Goal: Transaction & Acquisition: Purchase product/service

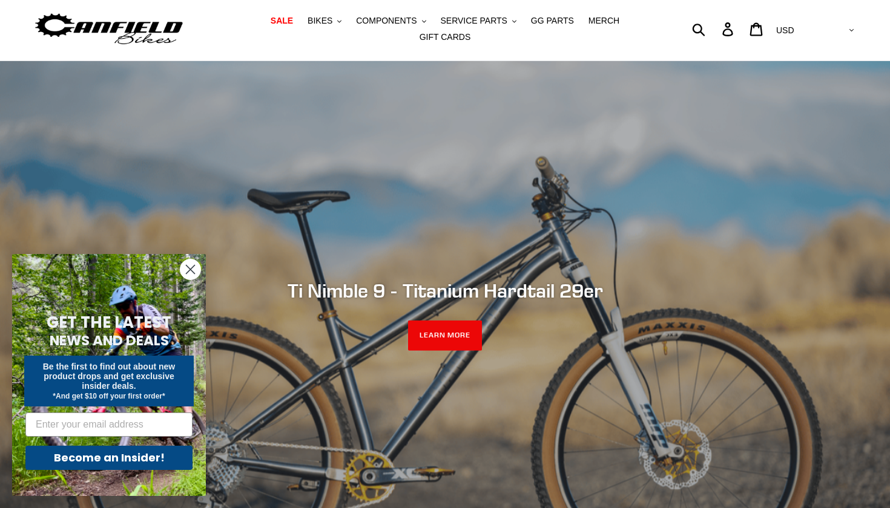
scroll to position [29, 0]
click at [188, 274] on circle "Close dialog" at bounding box center [190, 270] width 20 height 20
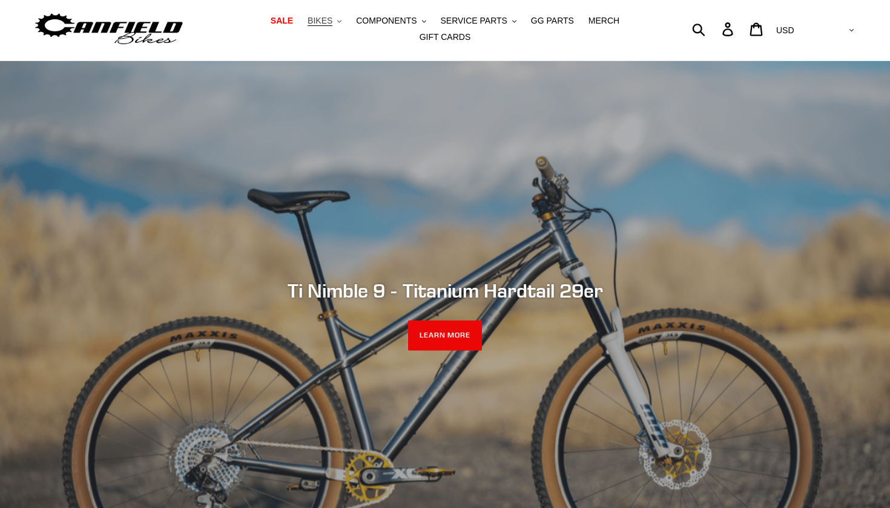
click at [343, 26] on button "BIKES .cls-1{fill:#231f20}" at bounding box center [324, 21] width 46 height 16
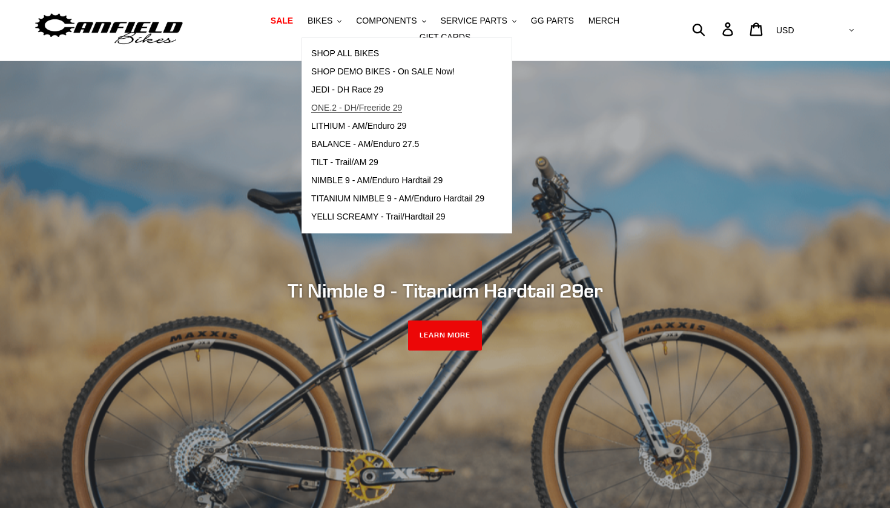
click at [378, 109] on span "ONE.2 - DH/Freeride 29" at bounding box center [356, 108] width 91 height 10
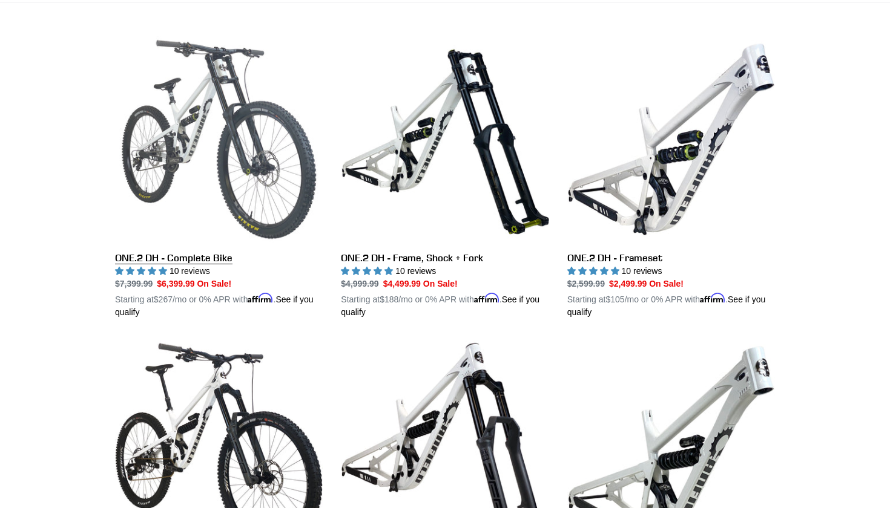
scroll to position [326, 0]
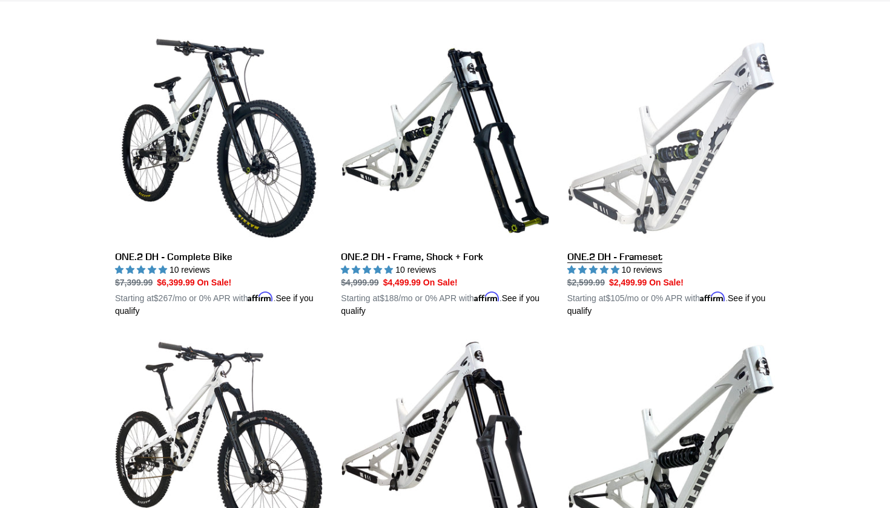
click at [695, 177] on link "ONE.2 DH - Frameset" at bounding box center [671, 175] width 208 height 283
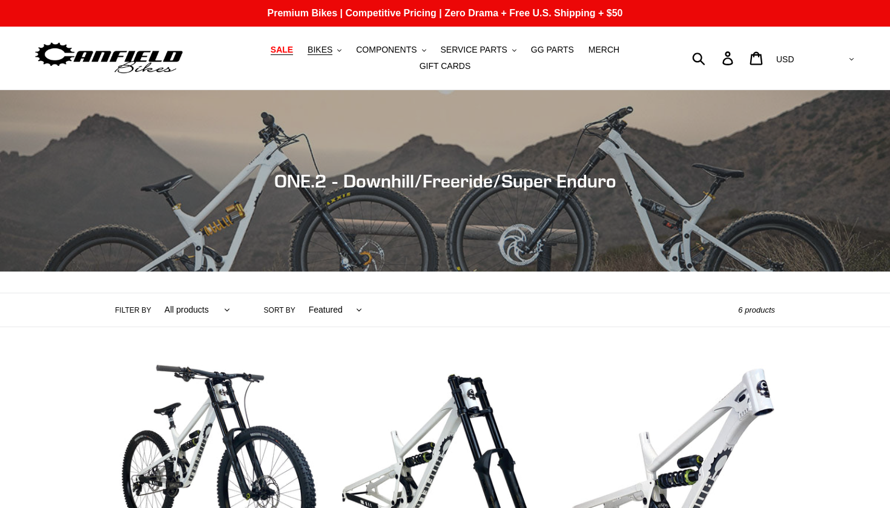
scroll to position [0, 0]
click at [339, 50] on button "BIKES .cls-1{fill:#231f20}" at bounding box center [324, 50] width 46 height 16
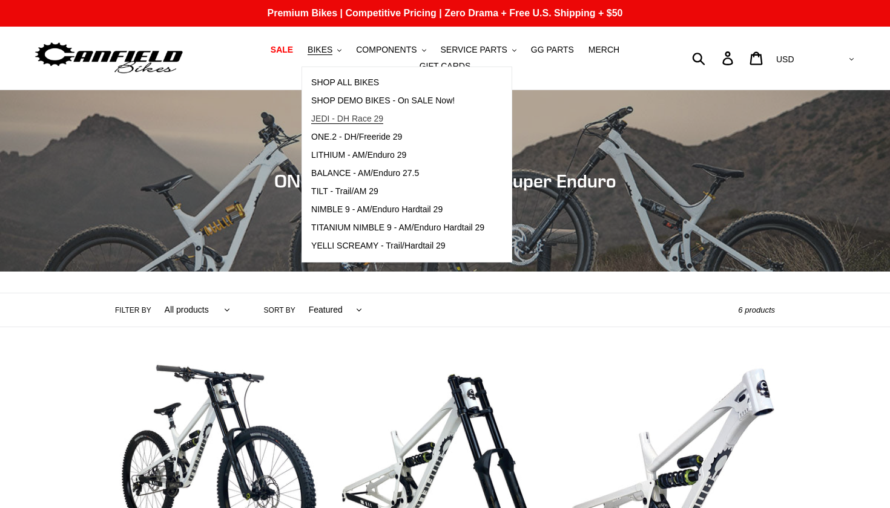
click at [368, 118] on span "JEDI - DH Race 29" at bounding box center [347, 119] width 72 height 10
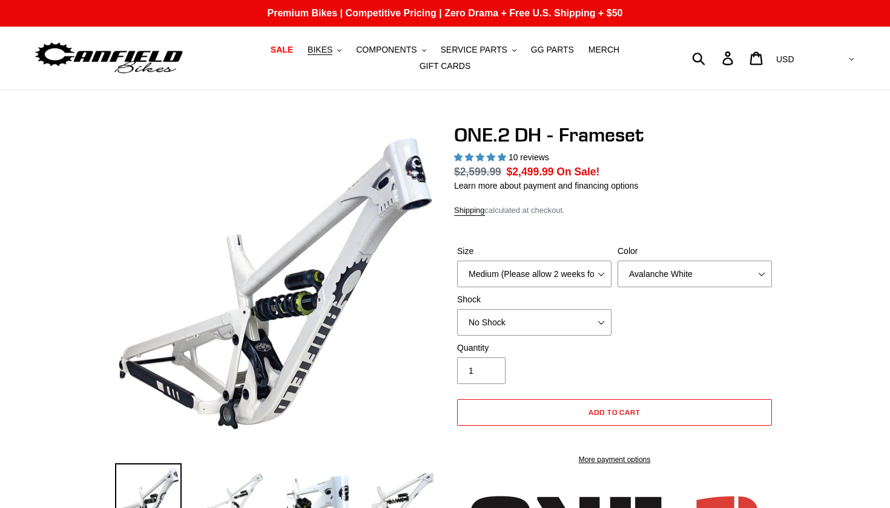
select select "highest-rating"
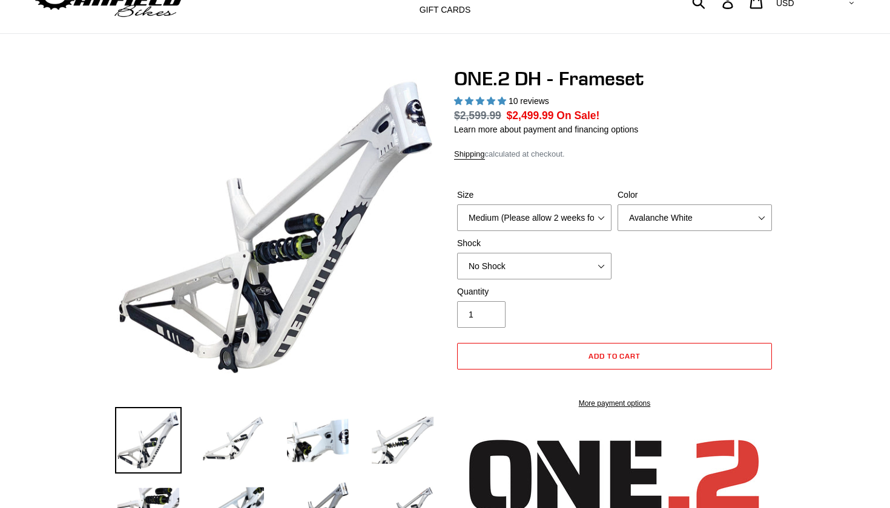
scroll to position [119, 0]
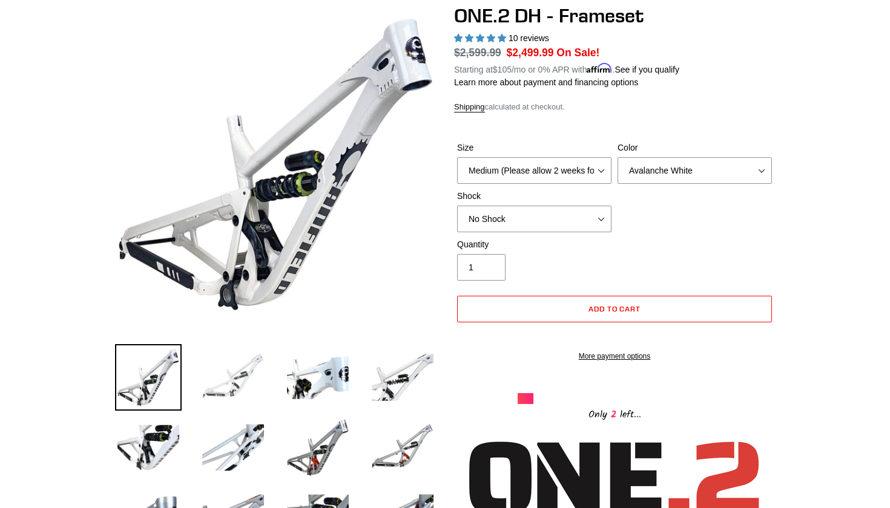
click at [234, 376] on img at bounding box center [233, 377] width 67 height 67
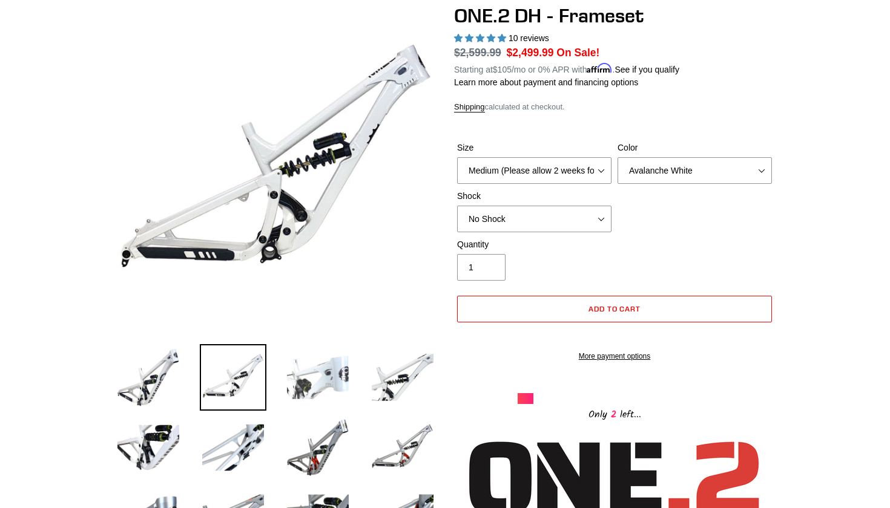
click at [303, 385] on img at bounding box center [317, 377] width 67 height 67
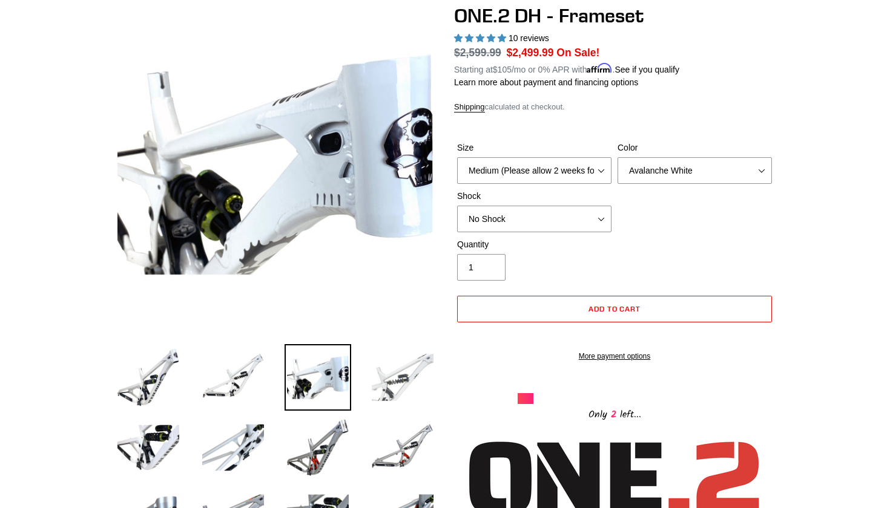
click at [395, 384] on img at bounding box center [402, 377] width 67 height 67
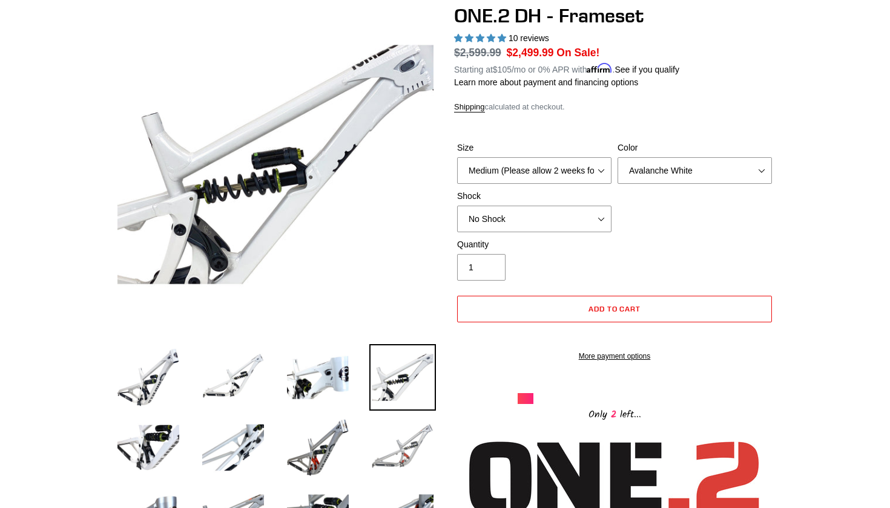
click at [388, 453] on img at bounding box center [402, 448] width 67 height 67
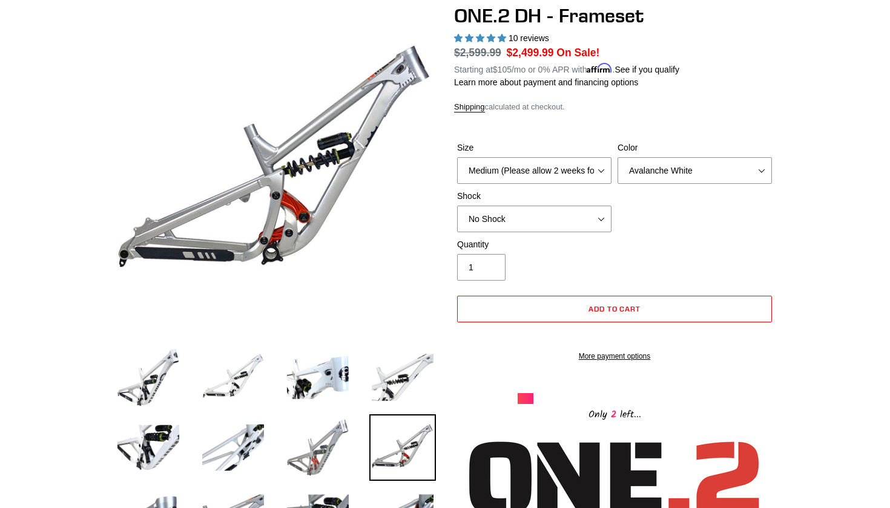
click at [322, 450] on img at bounding box center [317, 448] width 67 height 67
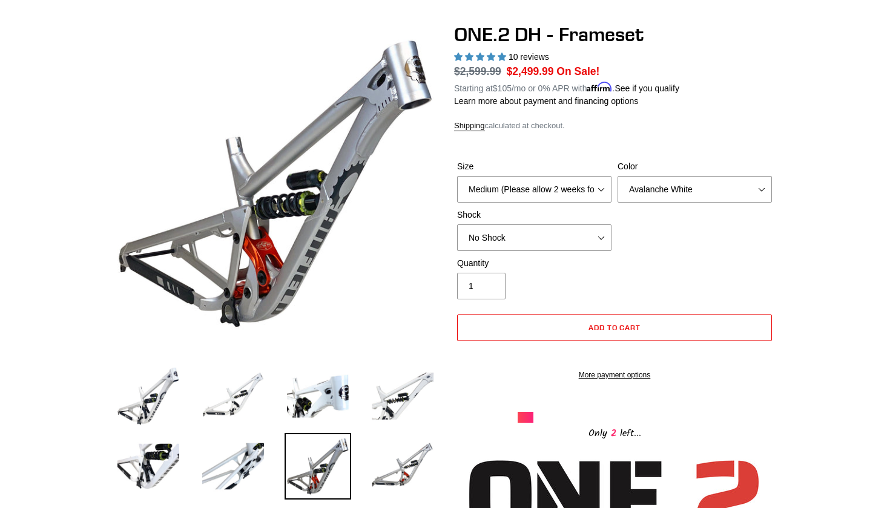
scroll to position [104, 0]
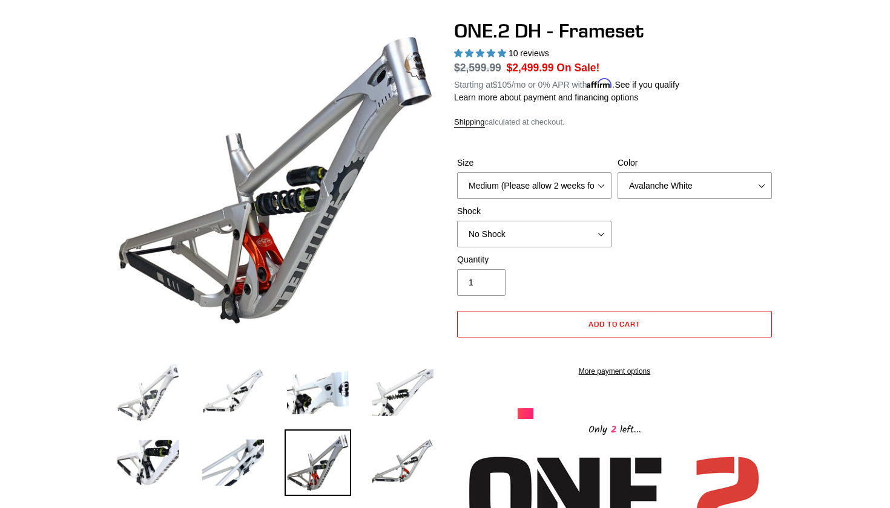
click at [156, 390] on img at bounding box center [148, 392] width 67 height 67
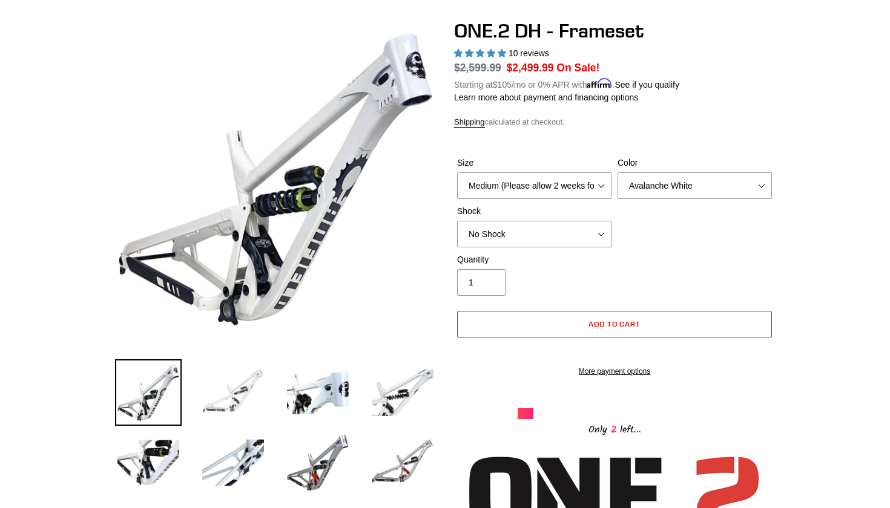
click at [211, 388] on img at bounding box center [233, 392] width 67 height 67
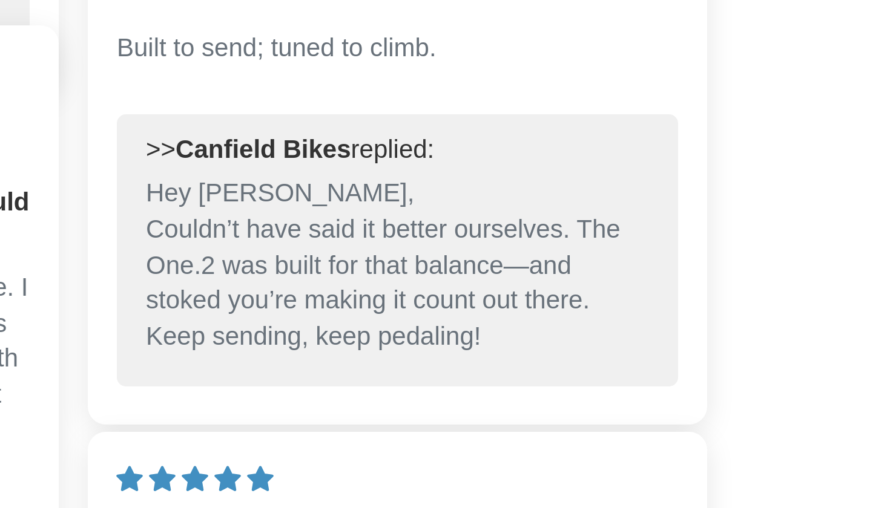
scroll to position [2735, 0]
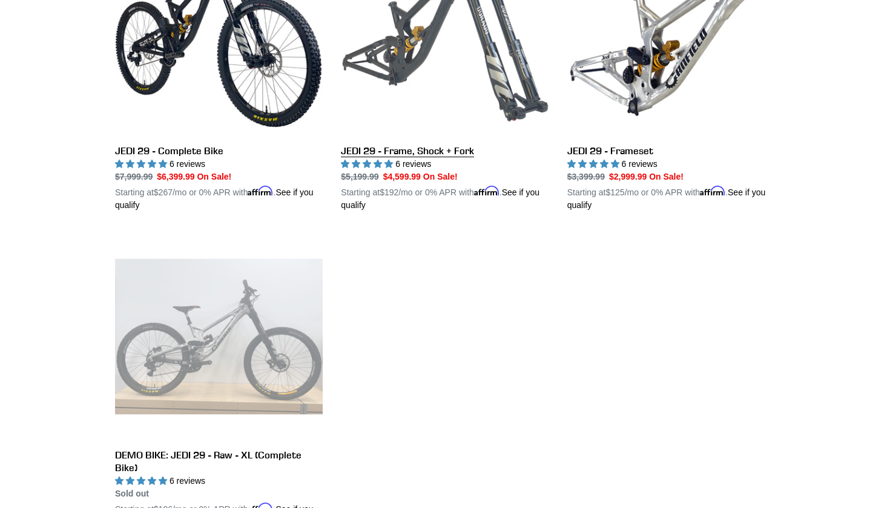
scroll to position [437, 0]
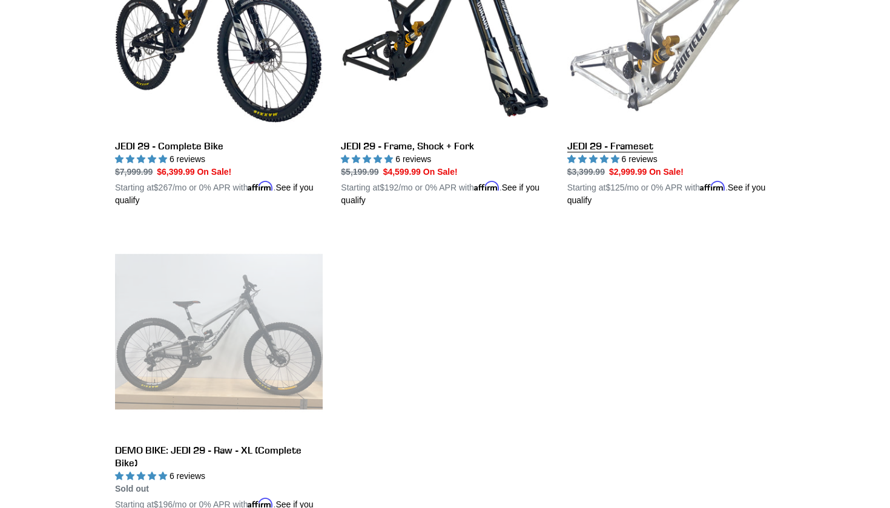
click at [647, 95] on link "JEDI 29 - Frameset" at bounding box center [671, 65] width 208 height 283
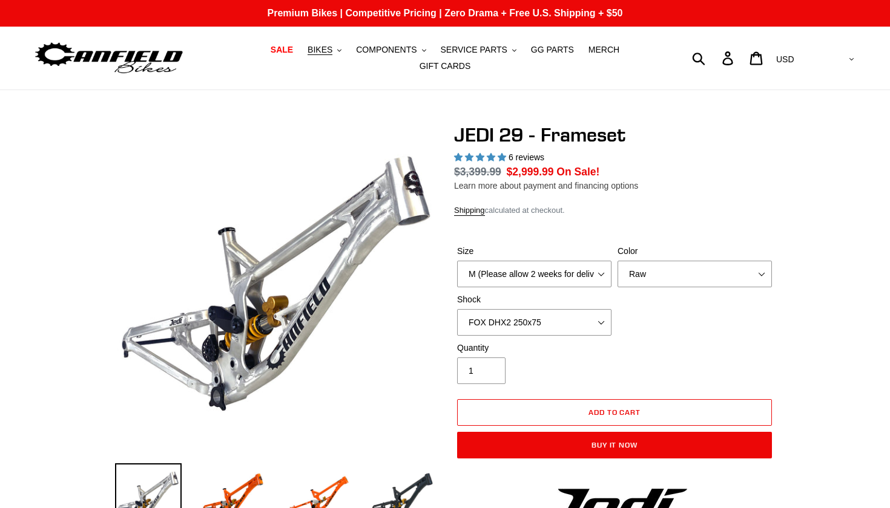
select select "highest-rating"
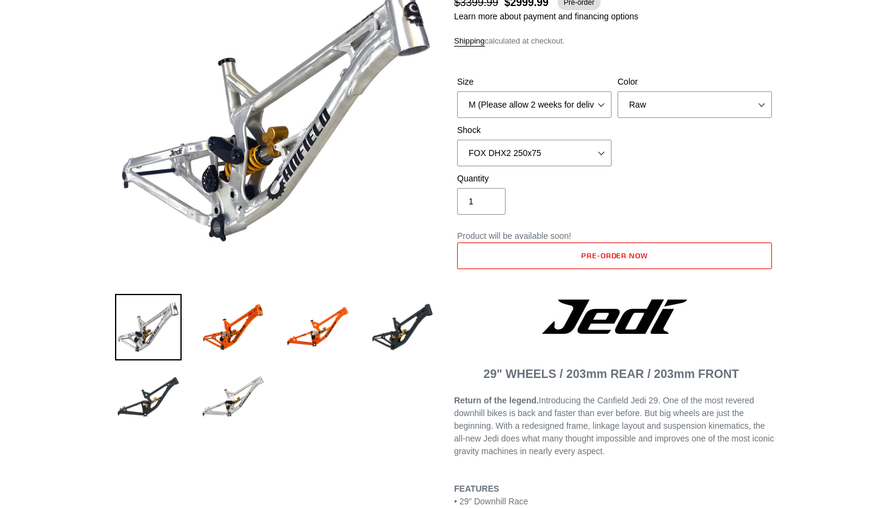
scroll to position [174, 0]
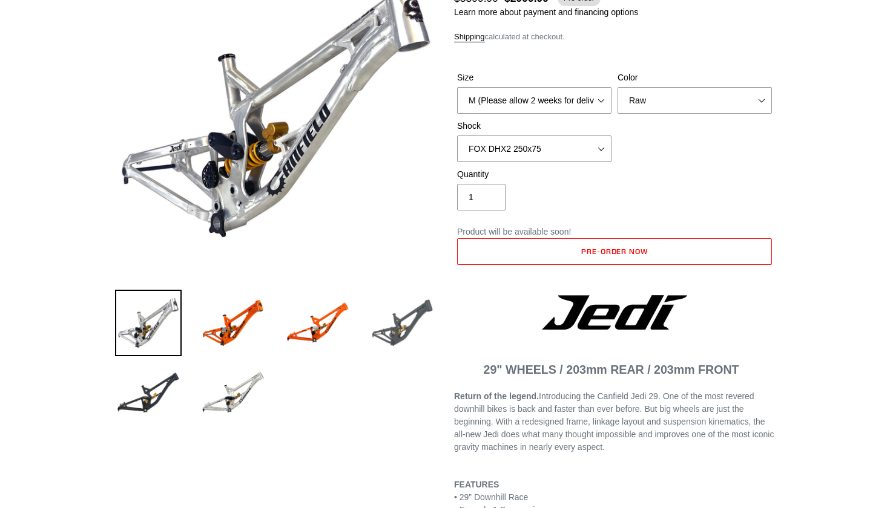
click at [401, 319] on img at bounding box center [402, 323] width 67 height 67
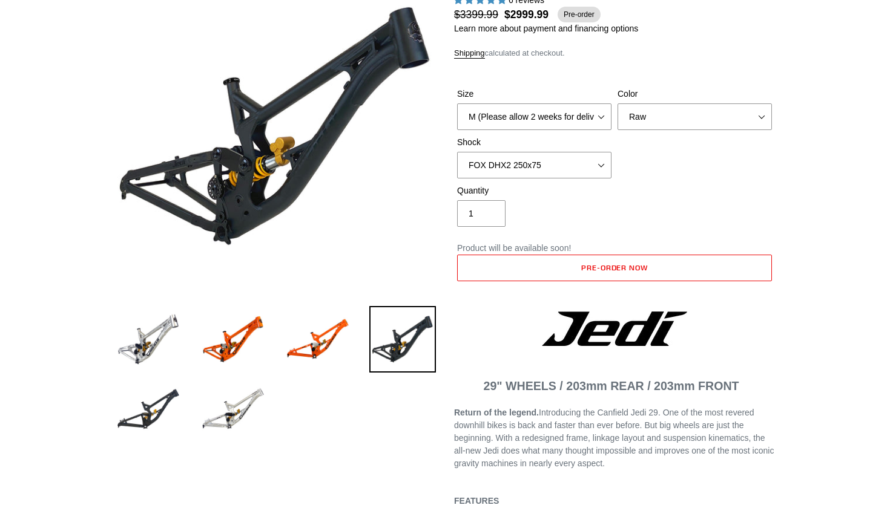
scroll to position [147, 0]
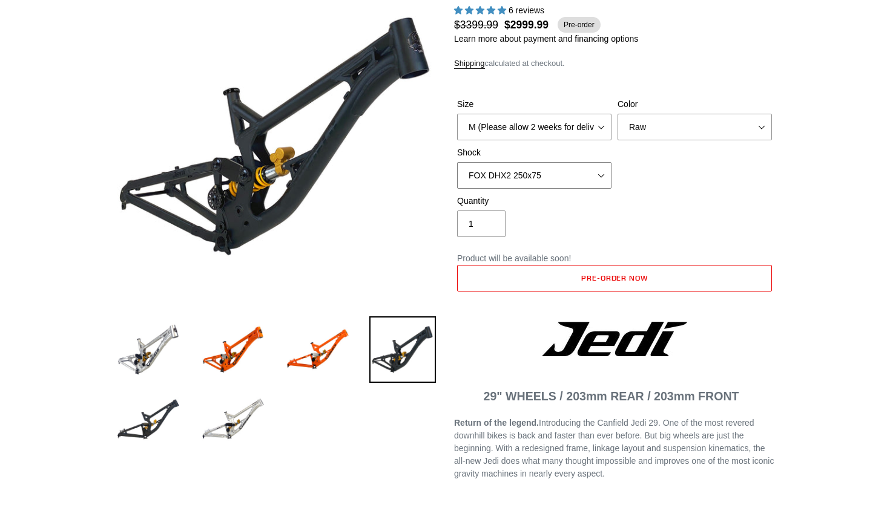
select select "RockShox Vivid Ultimate DH 250x75"
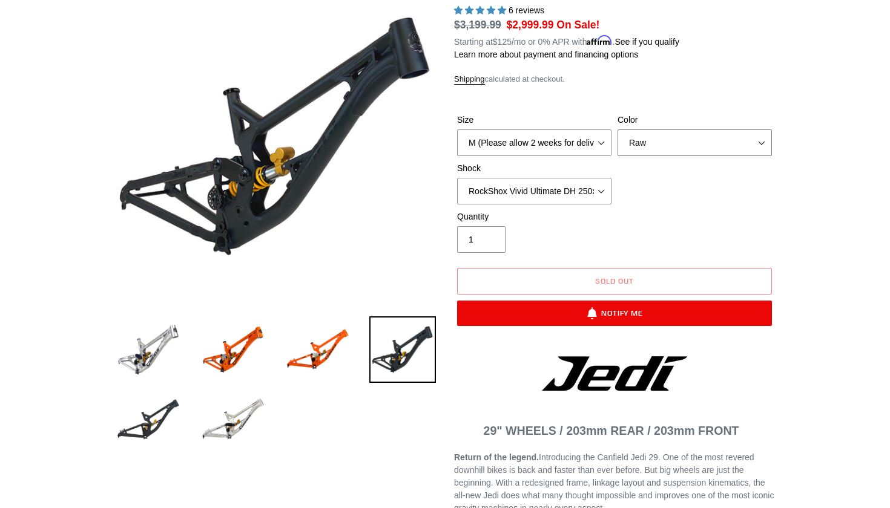
select select "Stealth Black"
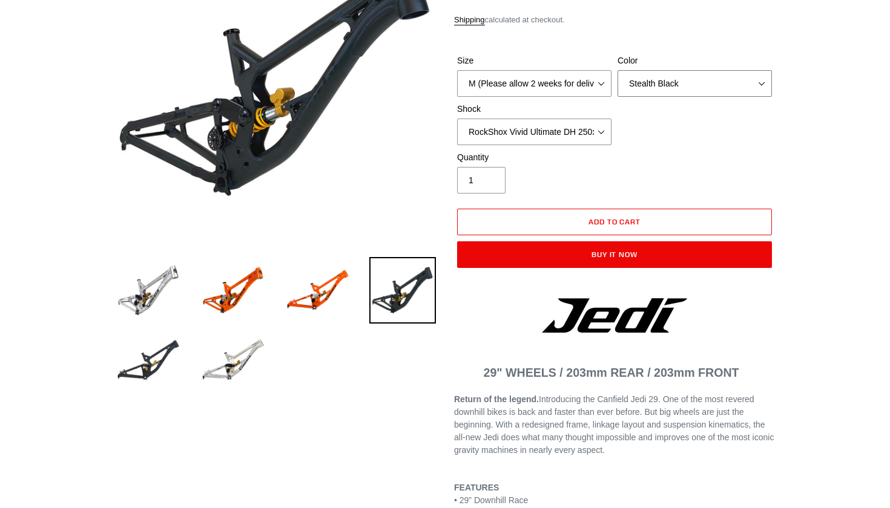
scroll to position [221, 0]
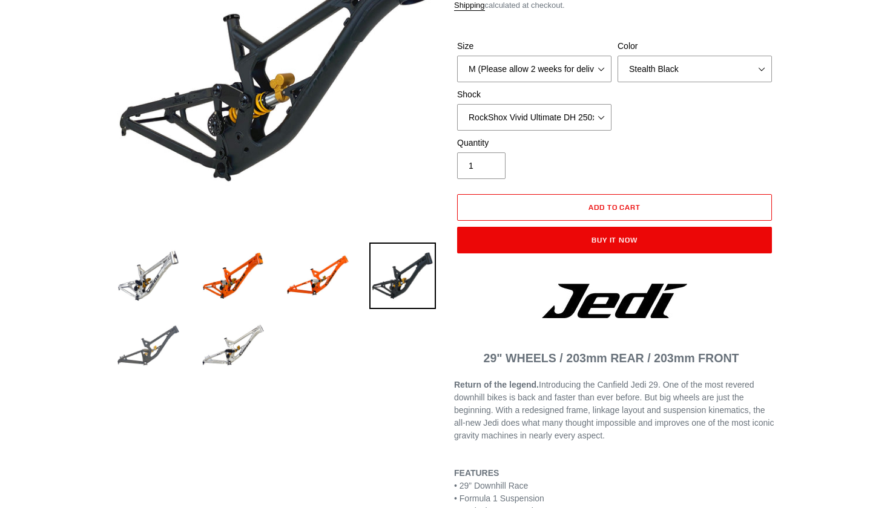
click at [156, 344] on img at bounding box center [148, 346] width 67 height 67
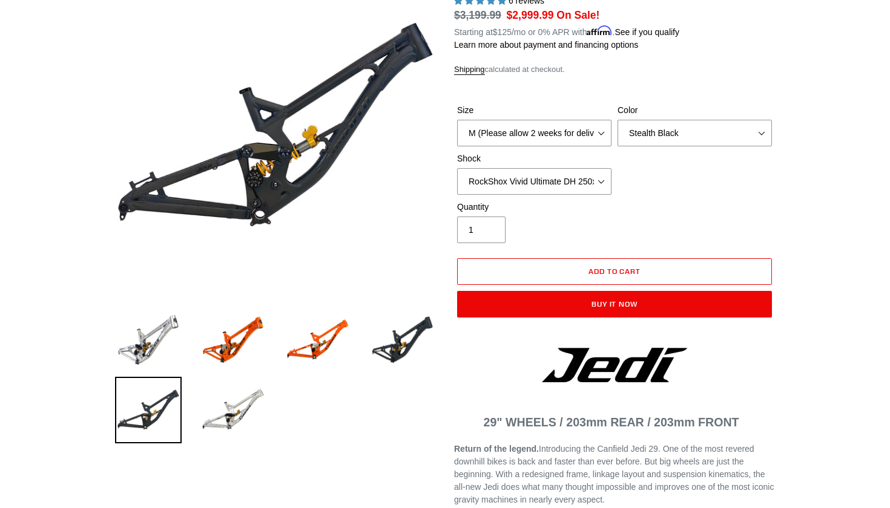
scroll to position [132, 0]
